Goal: Manage account settings

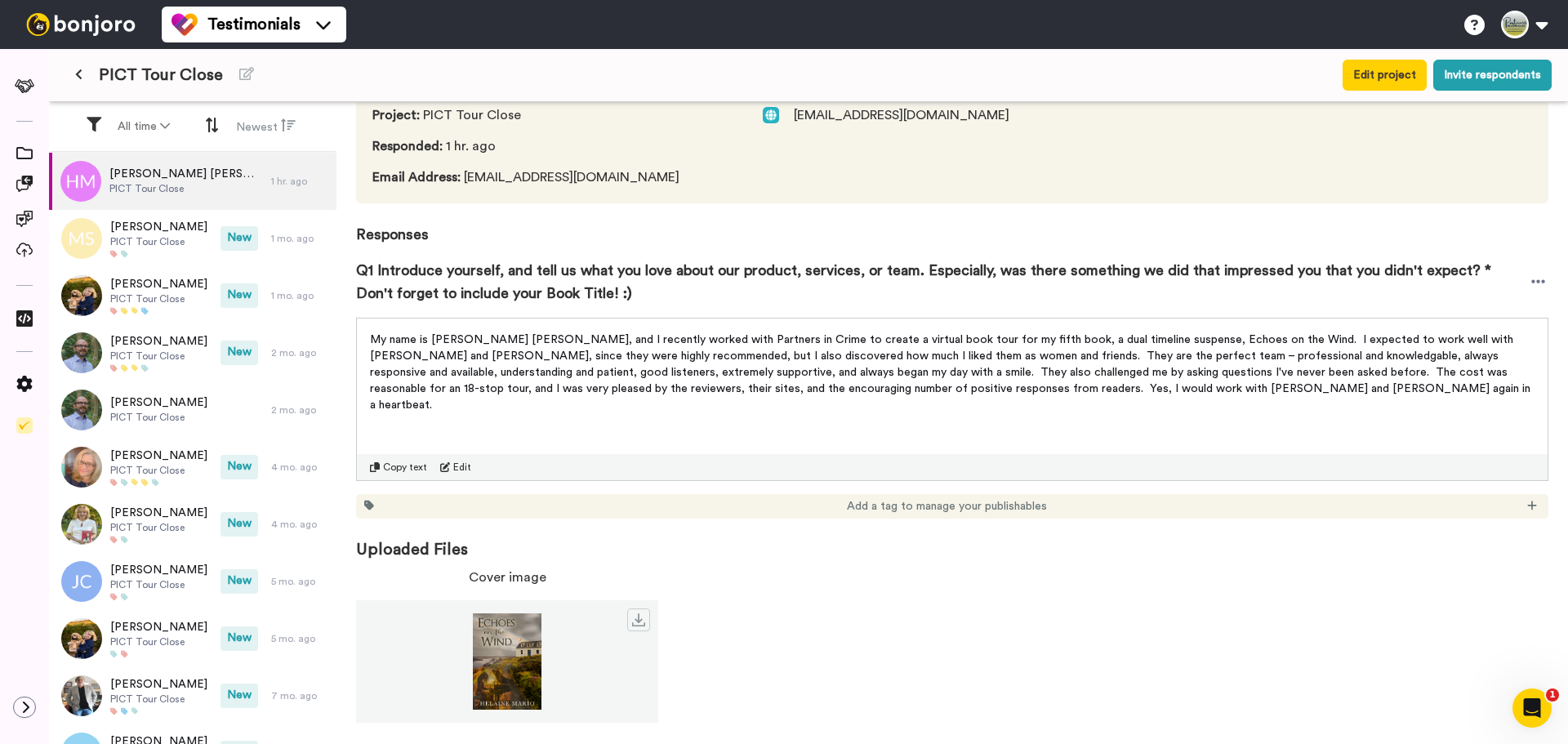
scroll to position [90, 0]
click at [1527, 506] on icon at bounding box center [1531, 504] width 9 height 9
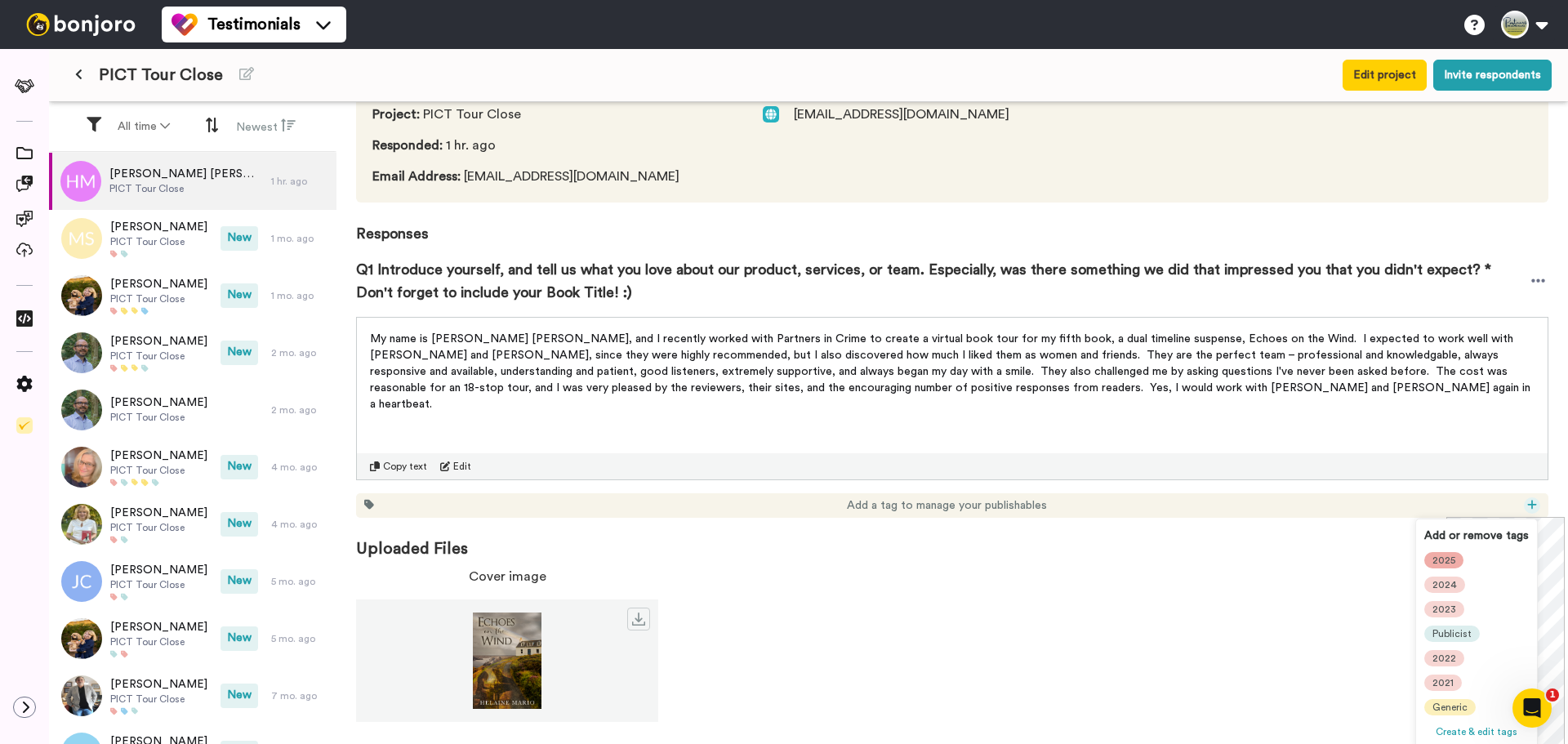
click at [1454, 560] on span "2025" at bounding box center [1444, 561] width 23 height 13
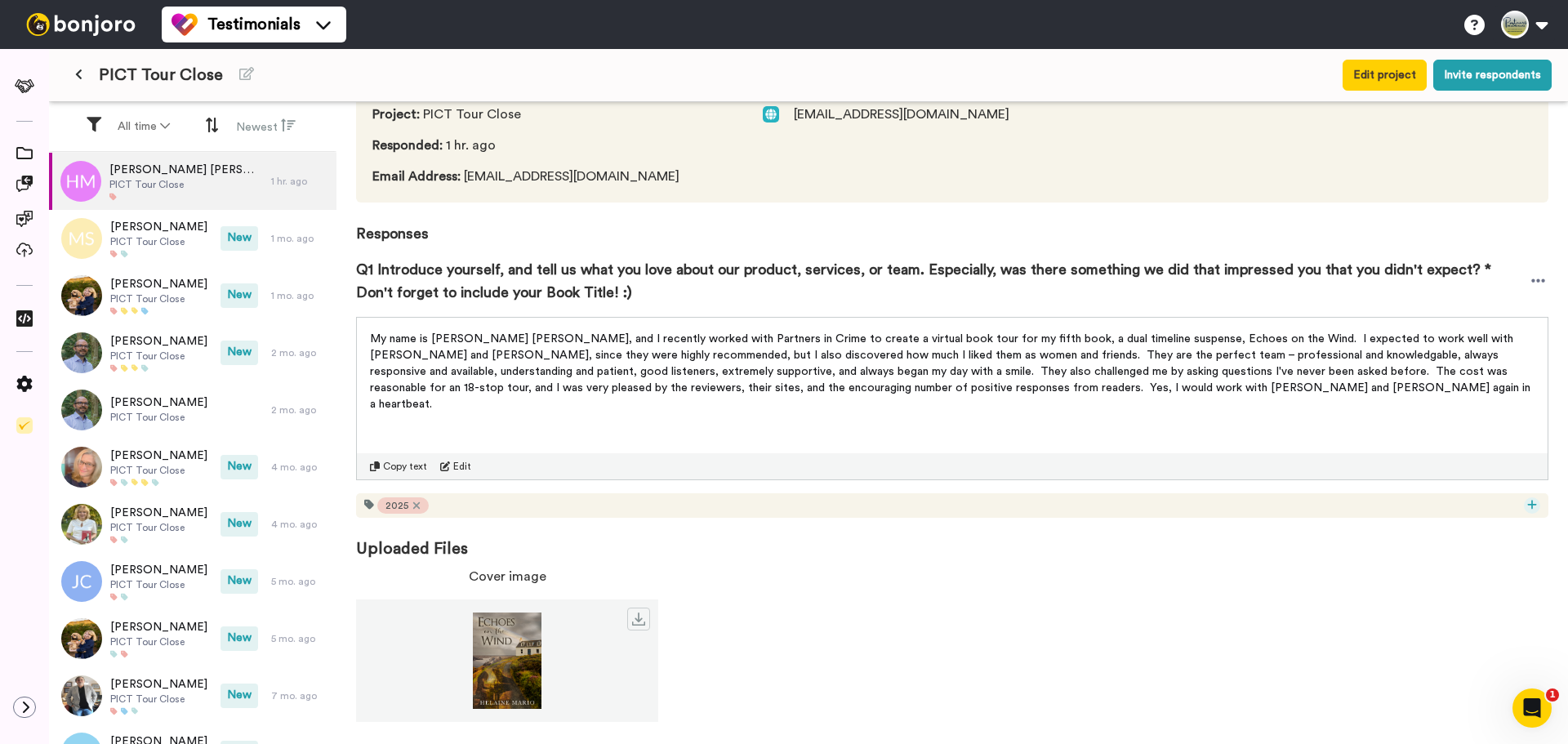
click at [1527, 503] on icon at bounding box center [1532, 505] width 9 height 11
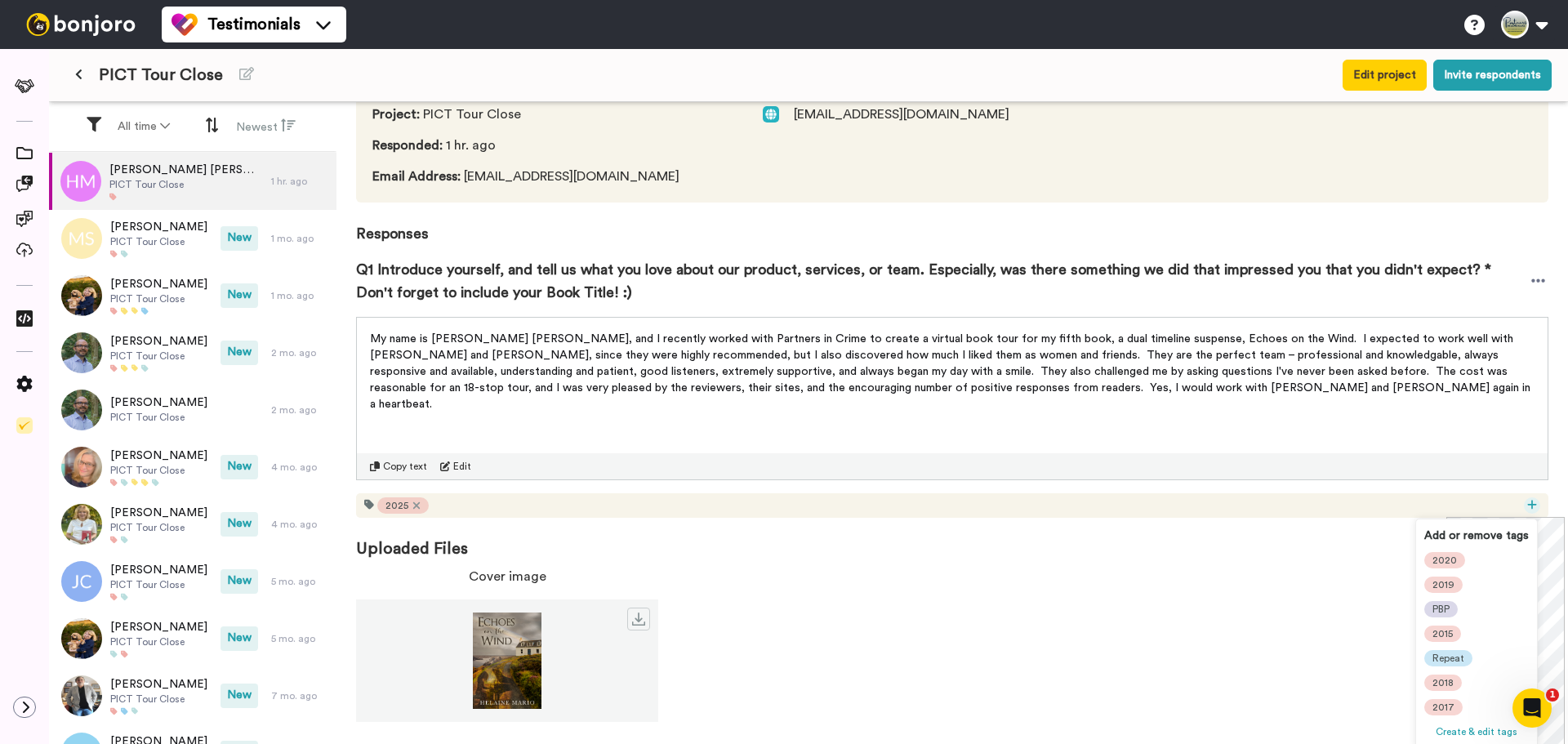
scroll to position [319, 0]
click at [1460, 679] on span "Author" at bounding box center [1448, 683] width 31 height 13
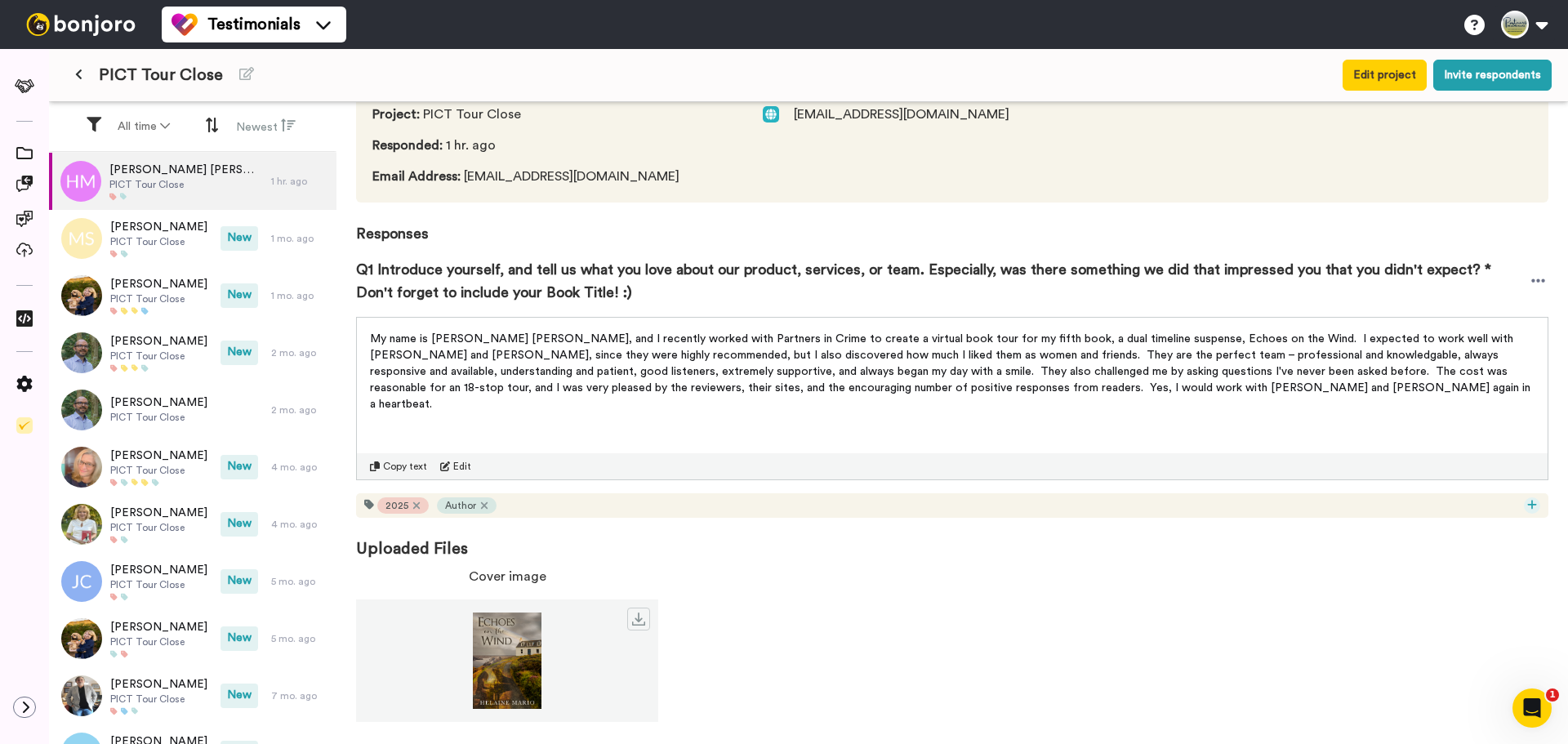
click at [1527, 503] on icon at bounding box center [1532, 505] width 9 height 11
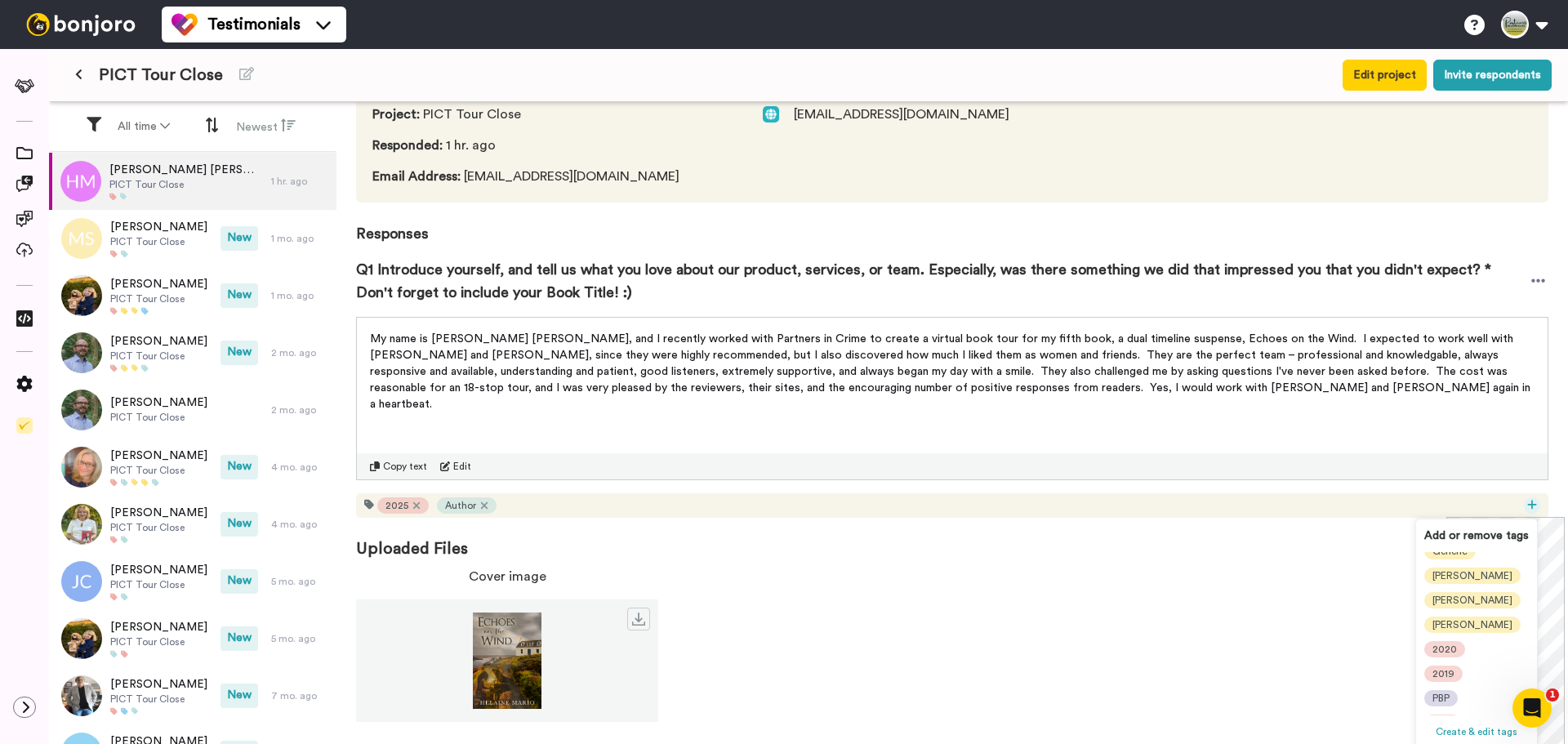
scroll to position [155, 0]
click at [1456, 645] on div "[PERSON_NAME]" at bounding box center [1472, 649] width 96 height 16
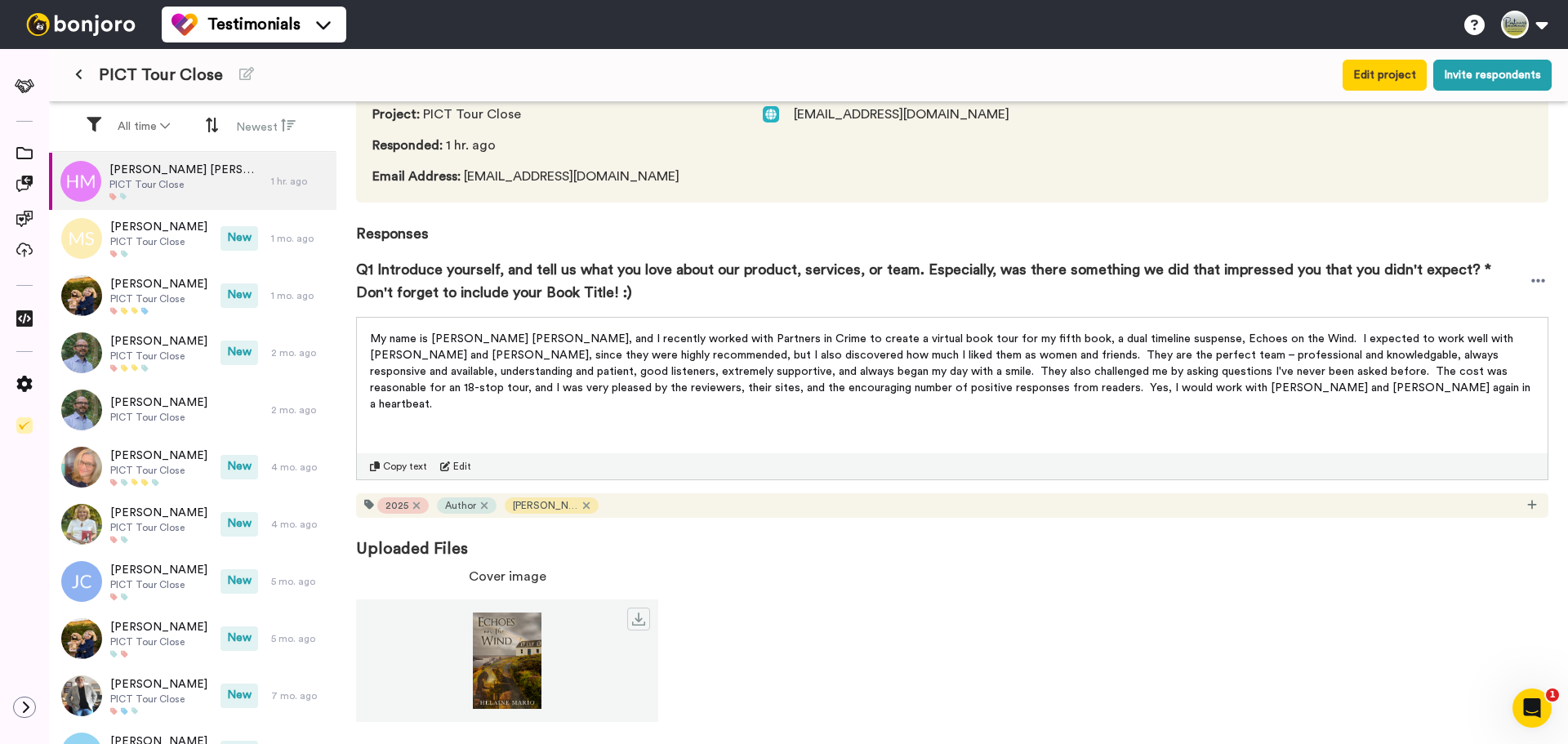
scroll to position [0, 0]
click at [1527, 507] on icon at bounding box center [1532, 505] width 9 height 11
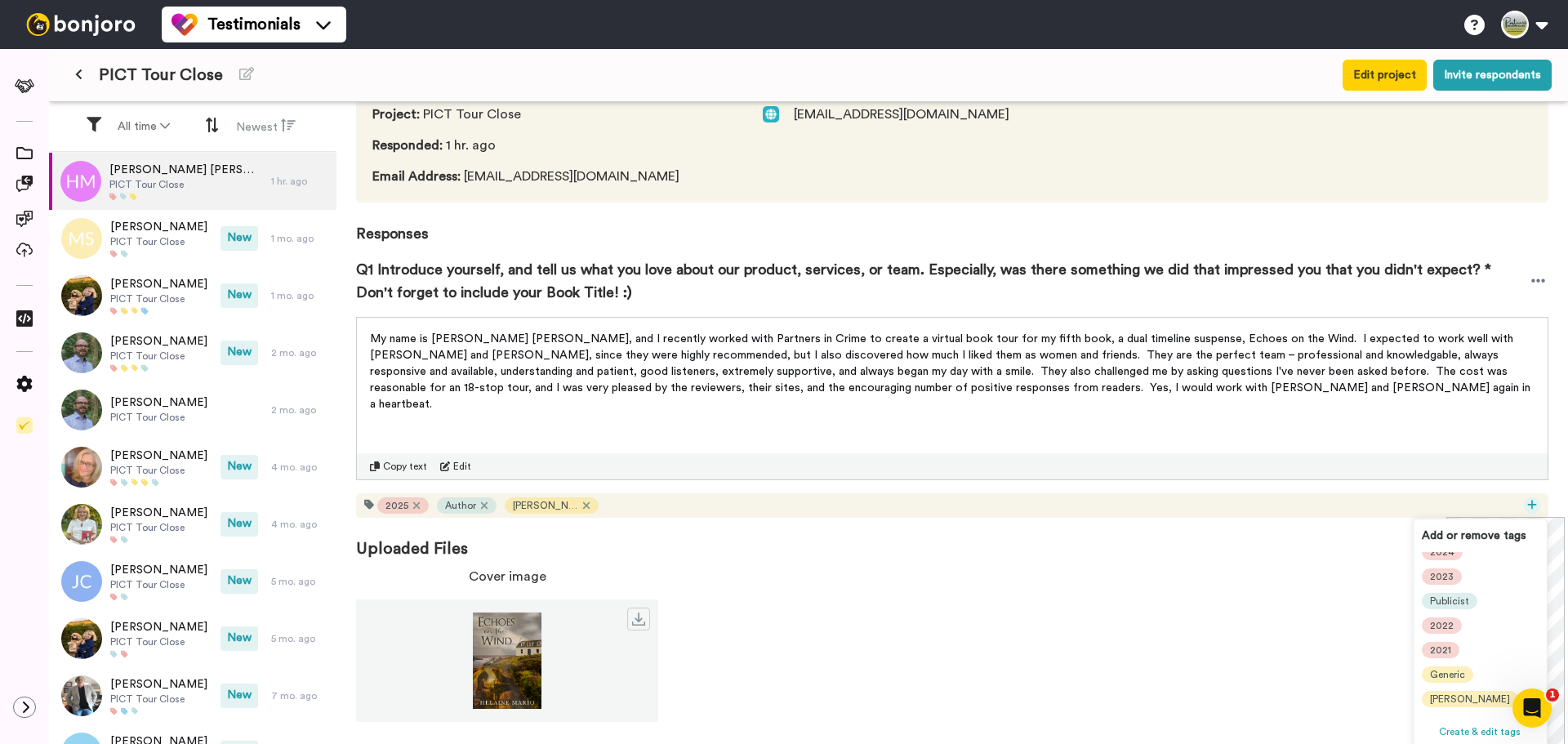
scroll to position [164, 0]
click at [1458, 636] on span "[PERSON_NAME]" at bounding box center [1470, 642] width 80 height 13
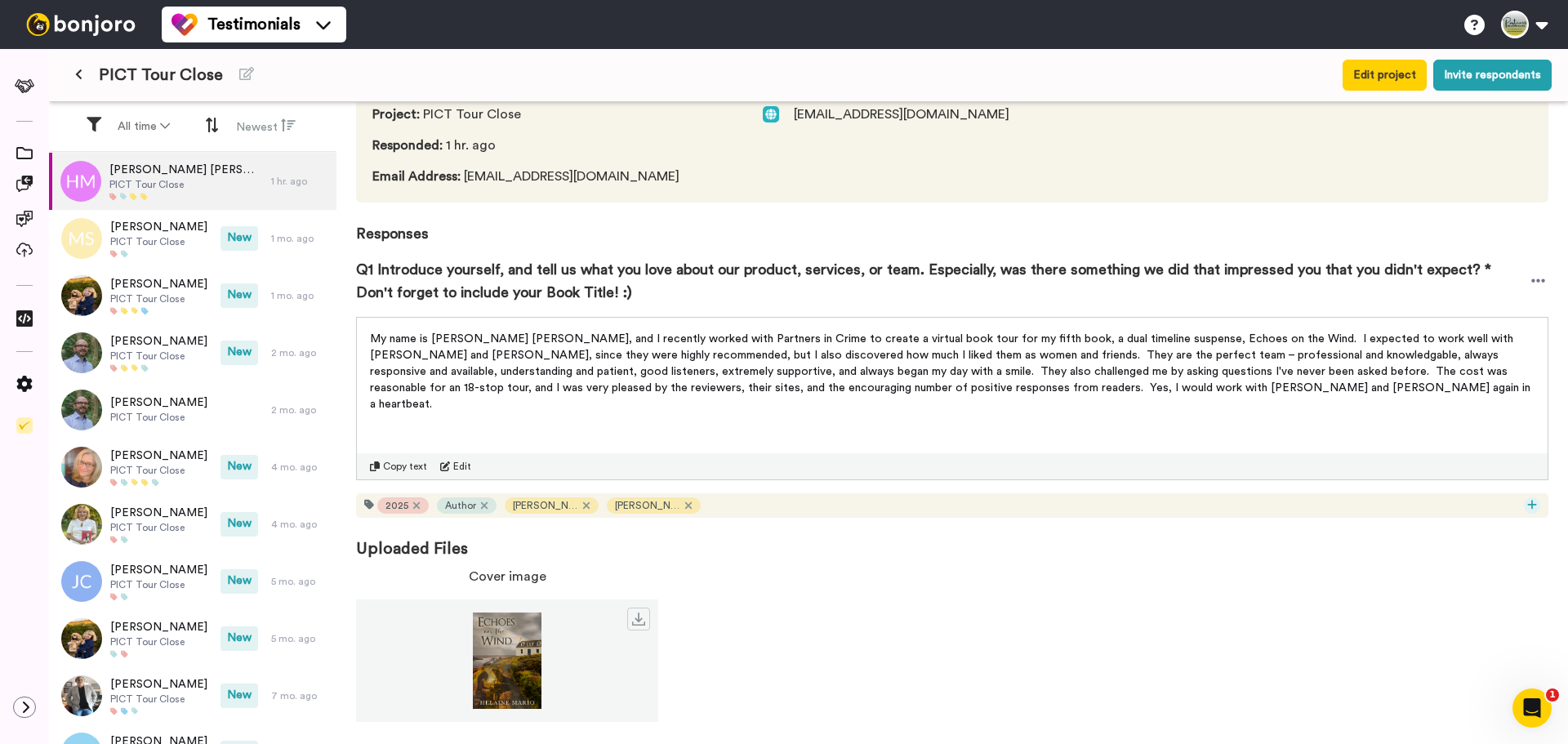
click at [1527, 508] on icon at bounding box center [1532, 505] width 9 height 11
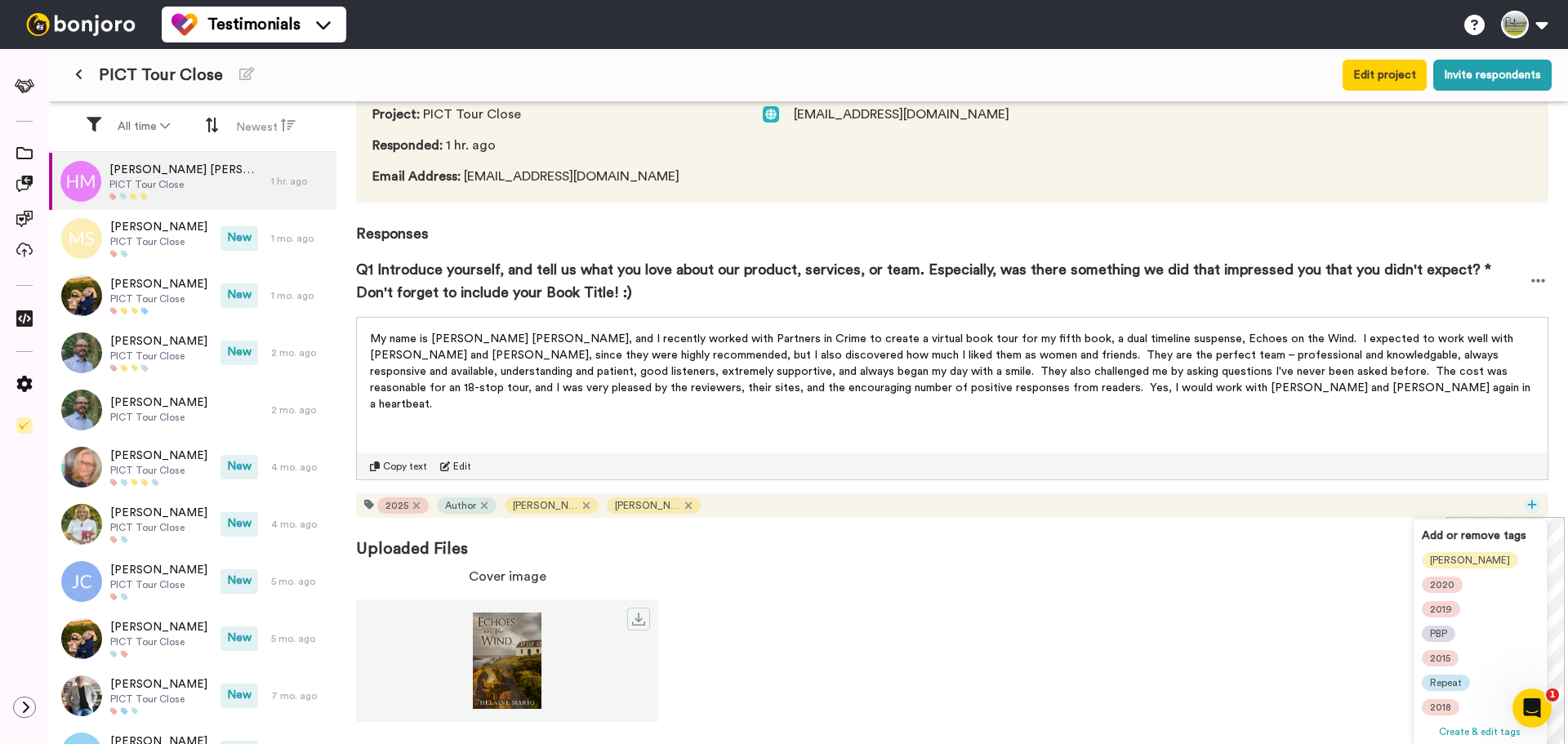
scroll to position [319, 0]
click at [1459, 613] on span "Repeat" at bounding box center [1446, 609] width 32 height 13
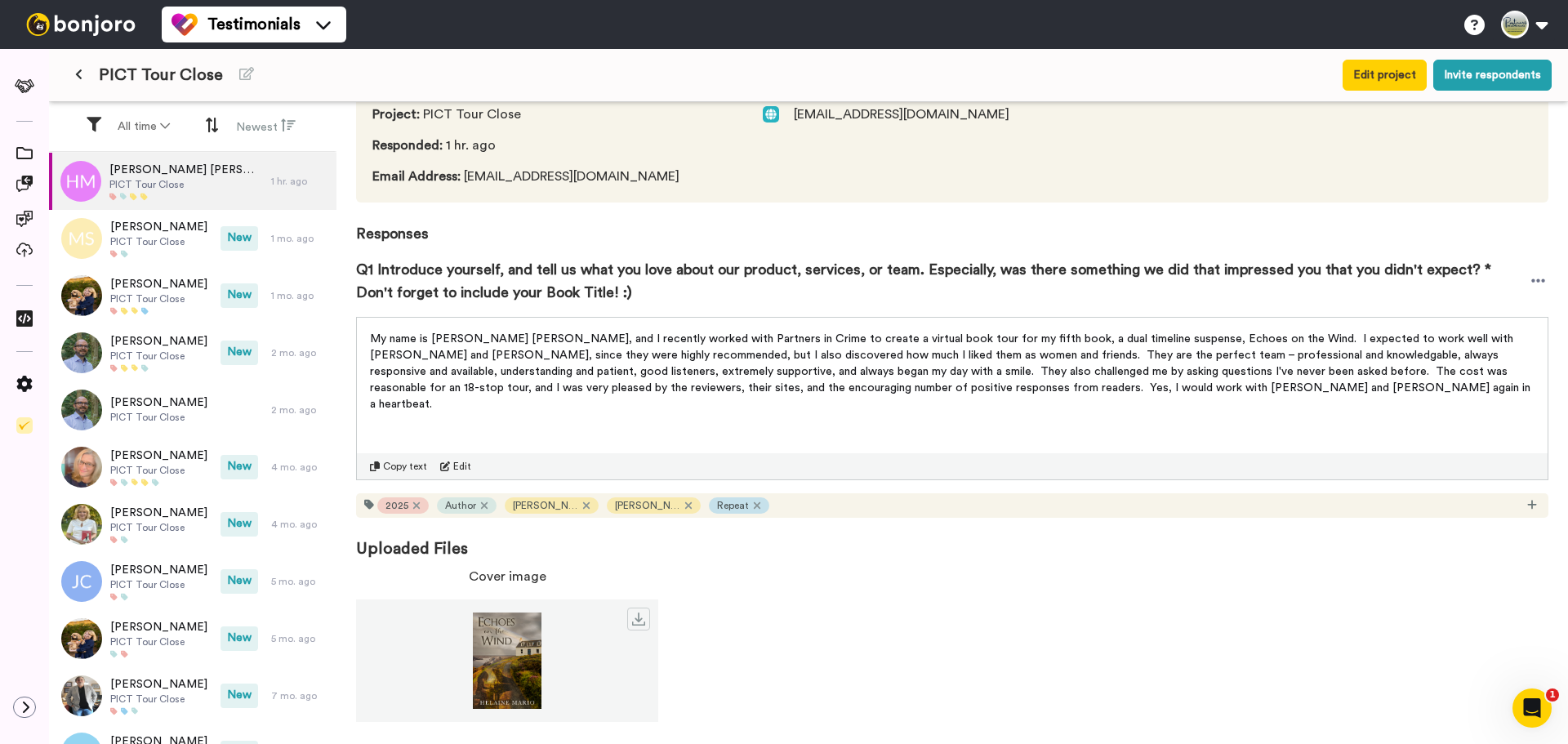
click at [1190, 608] on div "Cover image" at bounding box center [952, 644] width 1193 height 168
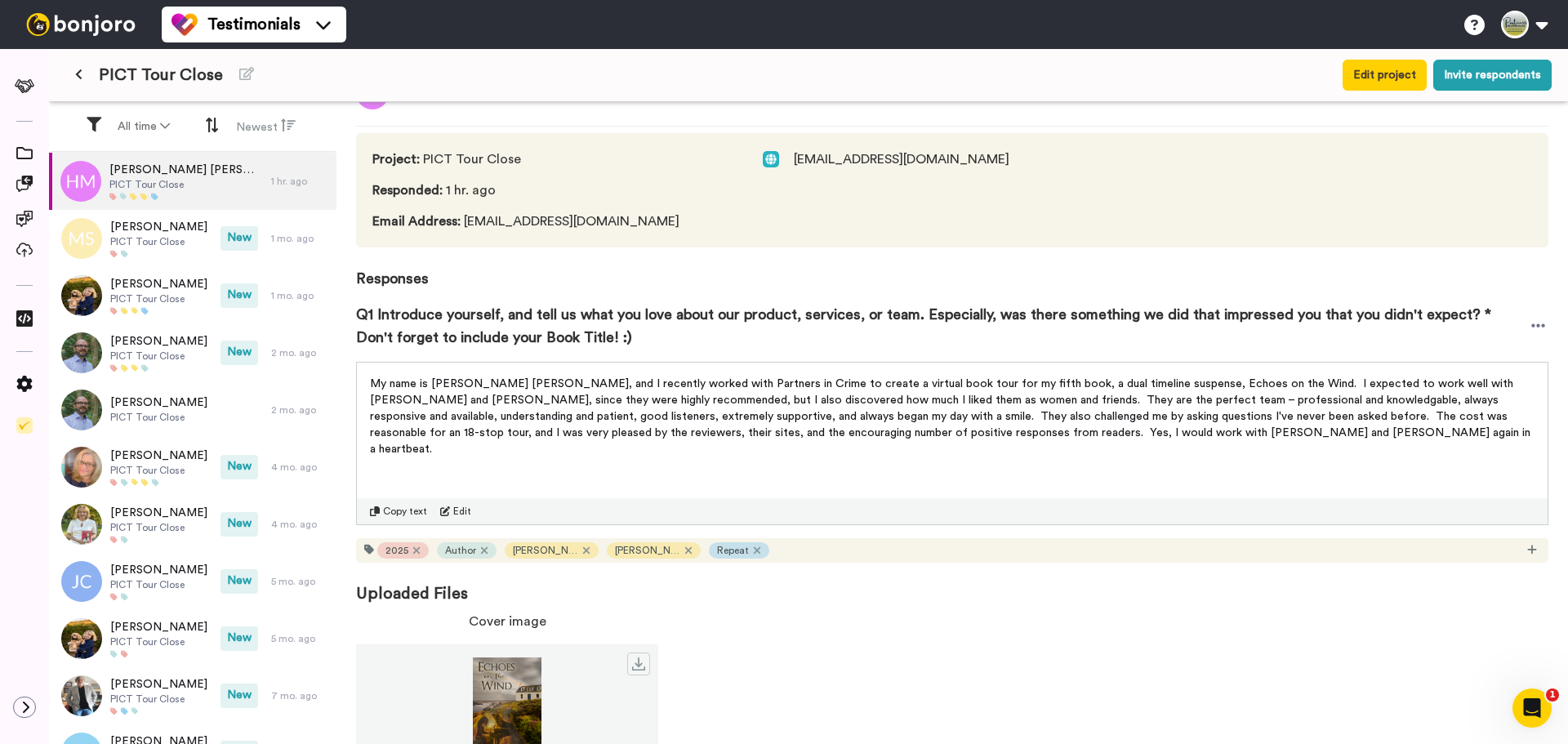
scroll to position [0, 0]
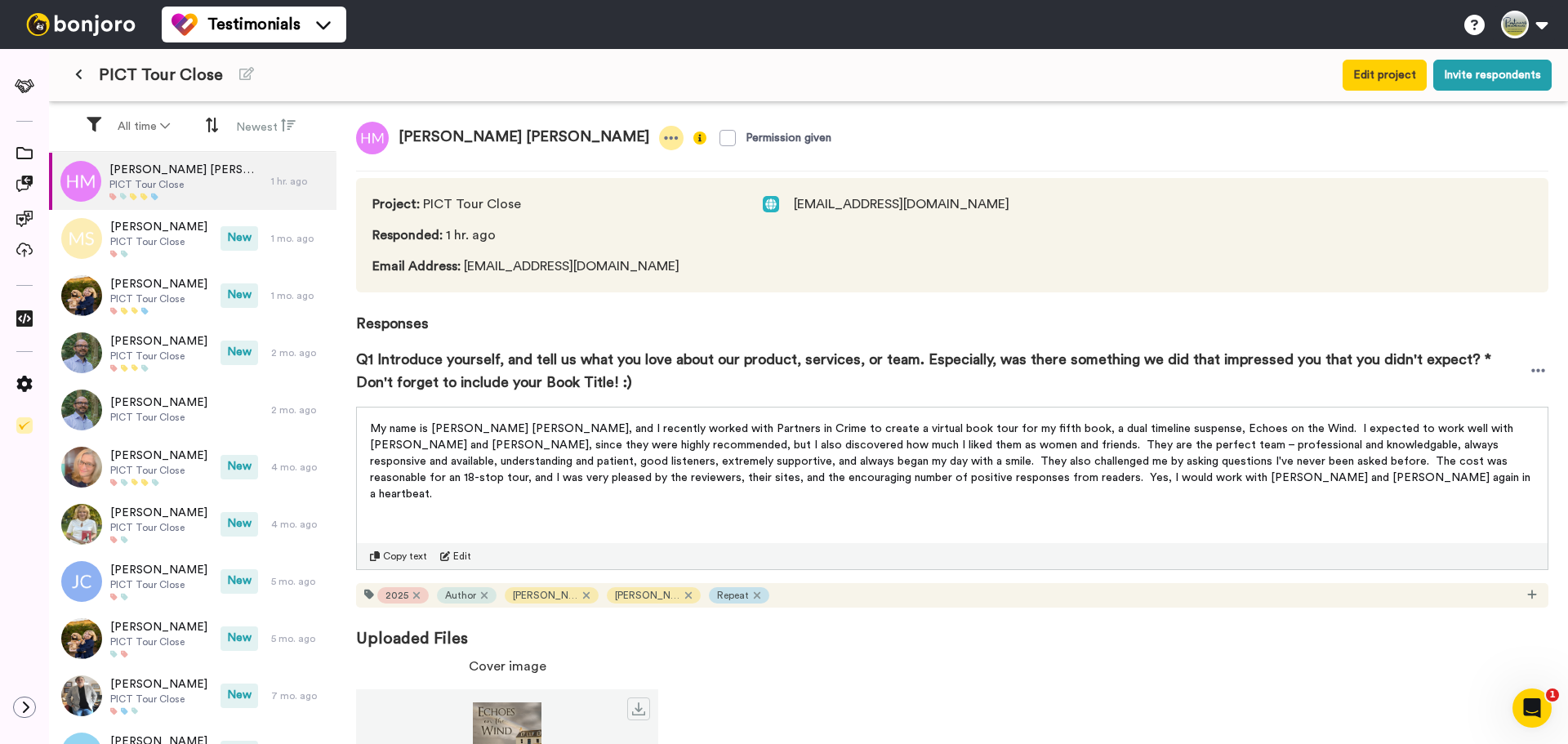
click at [664, 135] on icon at bounding box center [671, 137] width 15 height 16
click at [441, 164] on li "Edit profile" at bounding box center [461, 165] width 140 height 23
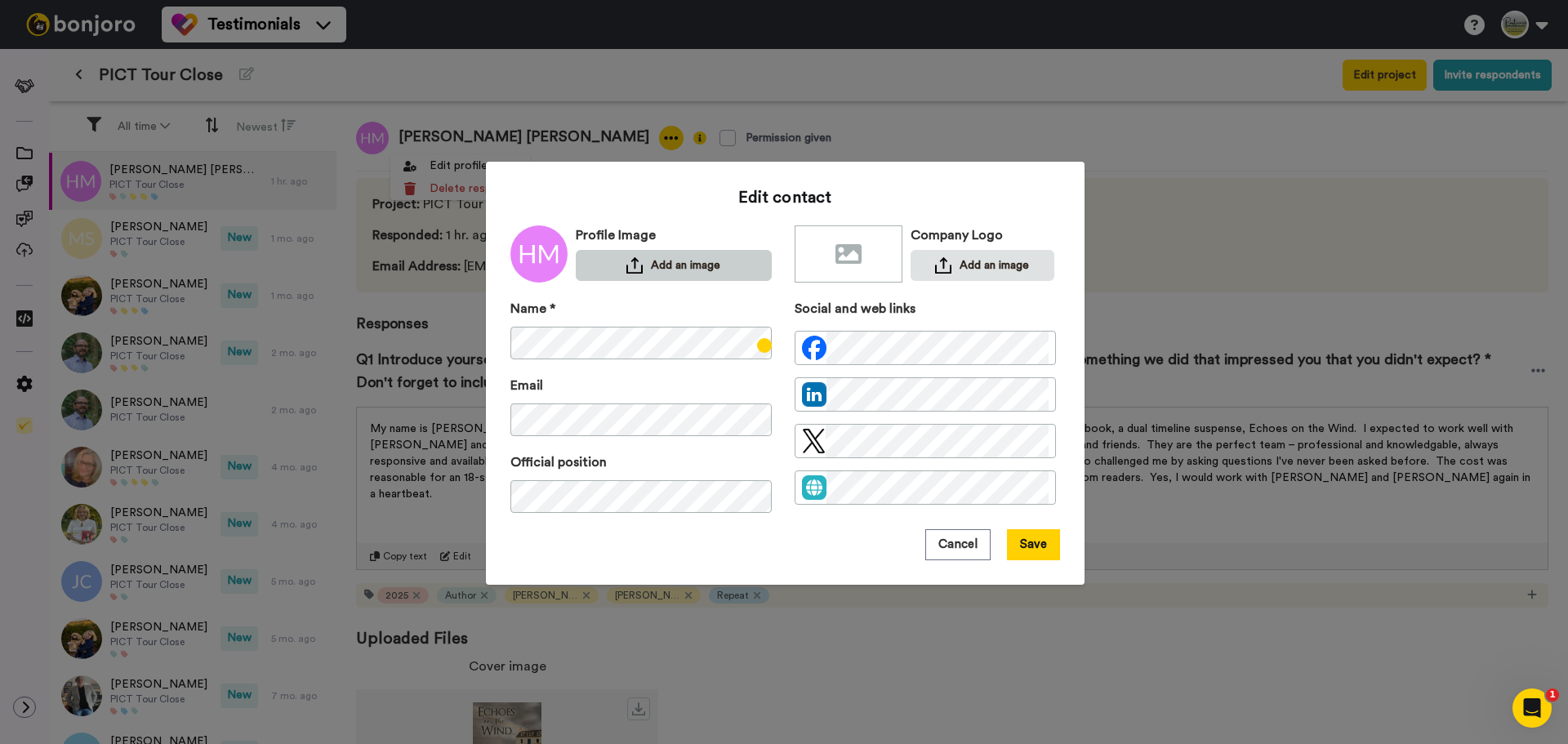
click at [631, 263] on img at bounding box center [634, 265] width 16 height 16
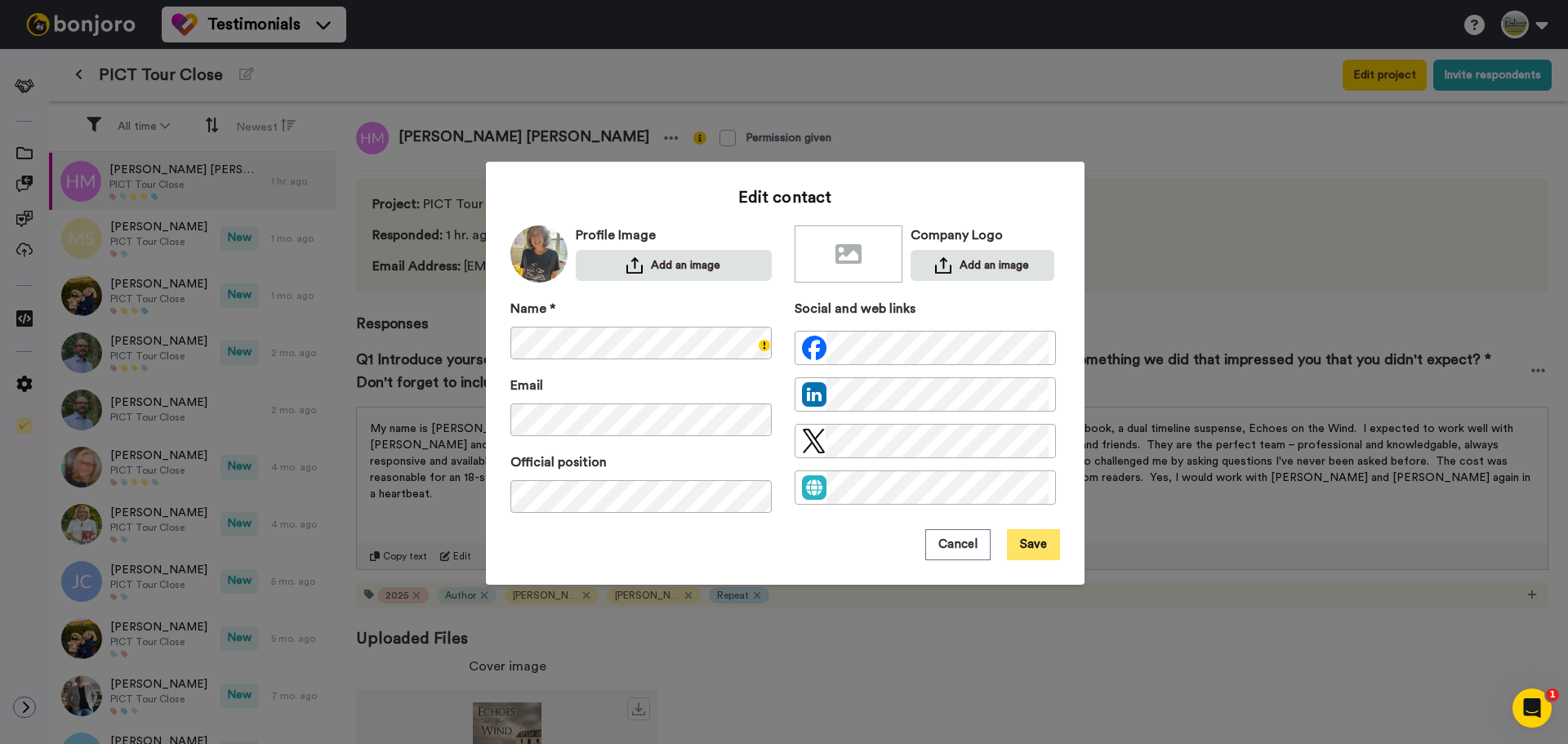
click at [1033, 546] on button "Save" at bounding box center [1034, 545] width 53 height 31
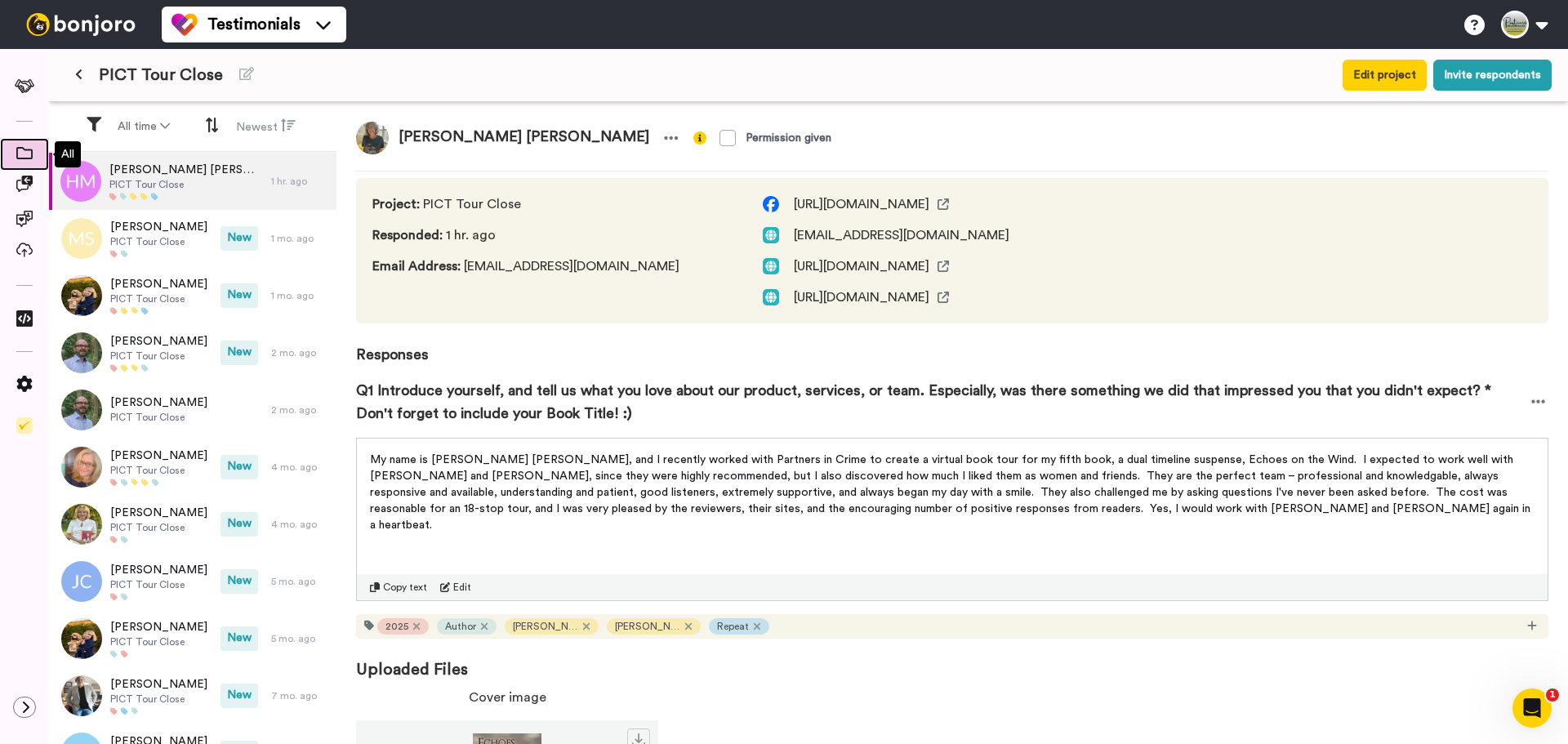
click at [38, 152] on span at bounding box center [25, 154] width 49 height 16
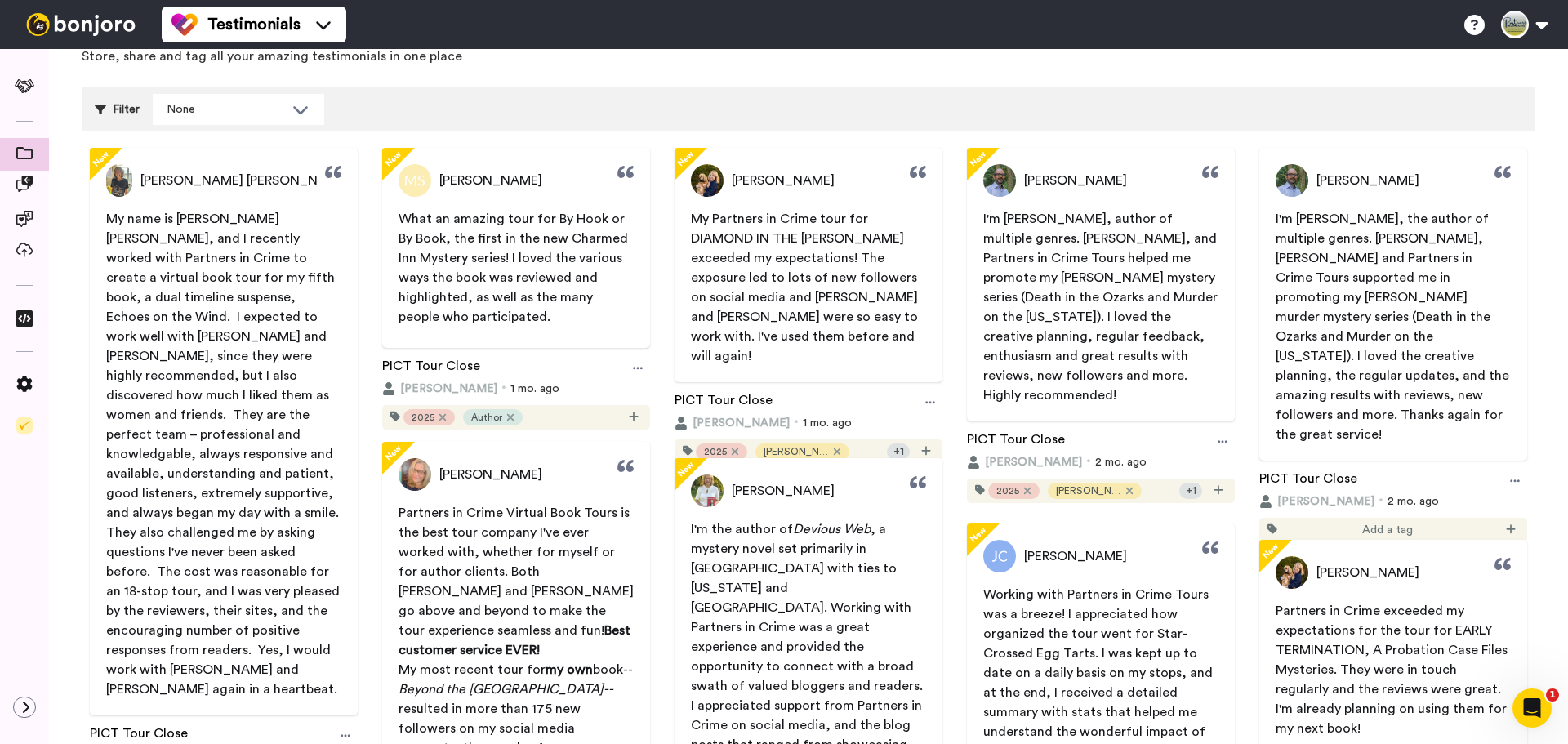
scroll to position [164, 0]
